Goal: Task Accomplishment & Management: Use online tool/utility

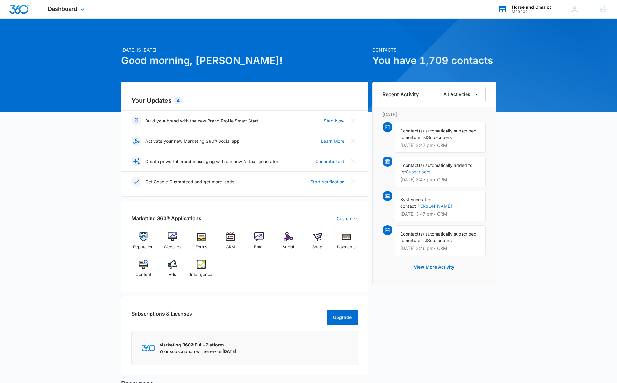
click at [544, 8] on div "Horse and Chariot" at bounding box center [531, 7] width 39 height 5
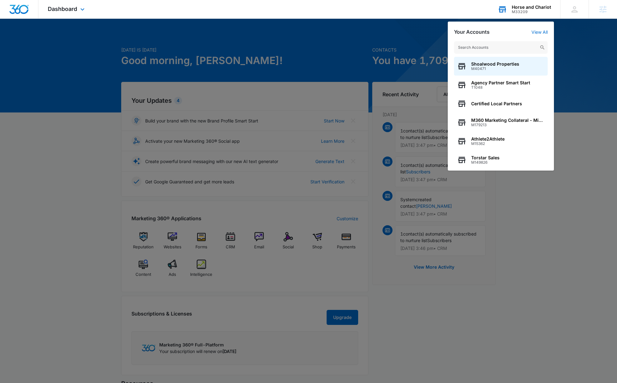
click at [498, 47] on input "text" at bounding box center [501, 47] width 94 height 12
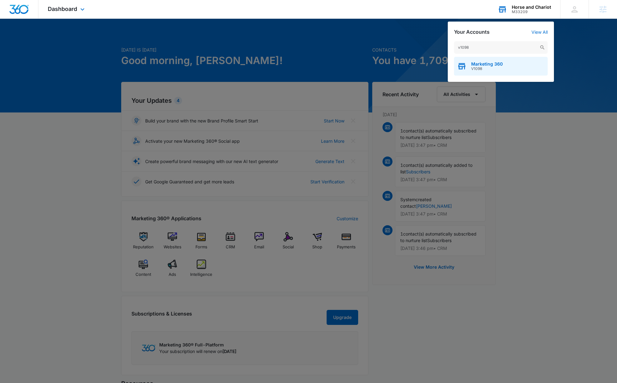
type input "v1098"
click at [485, 65] on span "Marketing 360" at bounding box center [487, 64] width 32 height 5
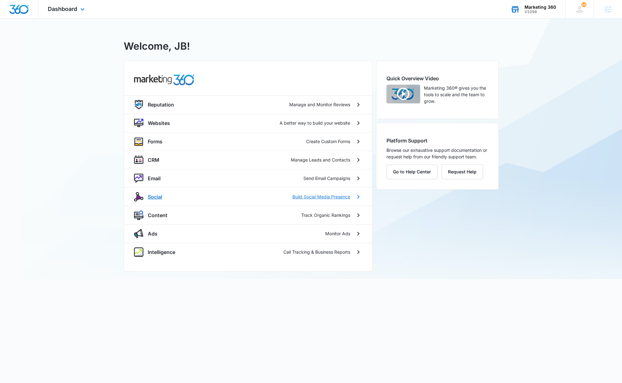
click at [157, 195] on p "Social" at bounding box center [155, 196] width 14 height 7
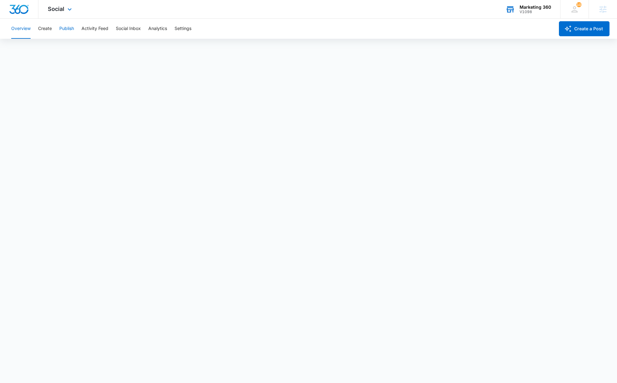
click at [67, 34] on button "Publish" at bounding box center [66, 29] width 15 height 20
